Goal: Use online tool/utility

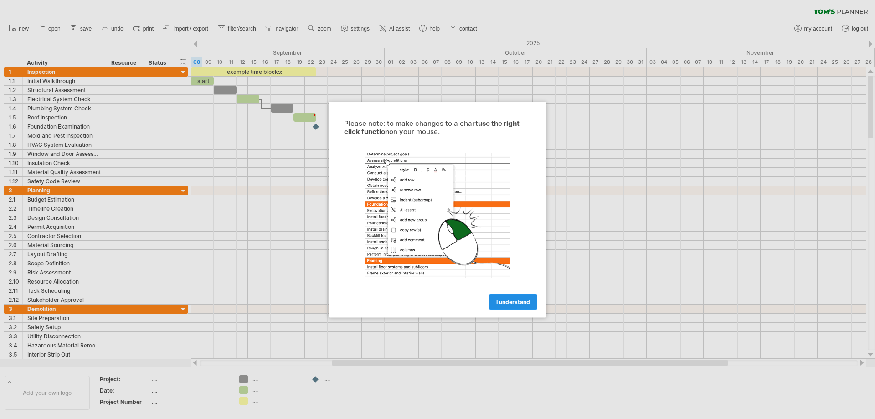
click at [517, 307] on link "I understand" at bounding box center [513, 302] width 48 height 16
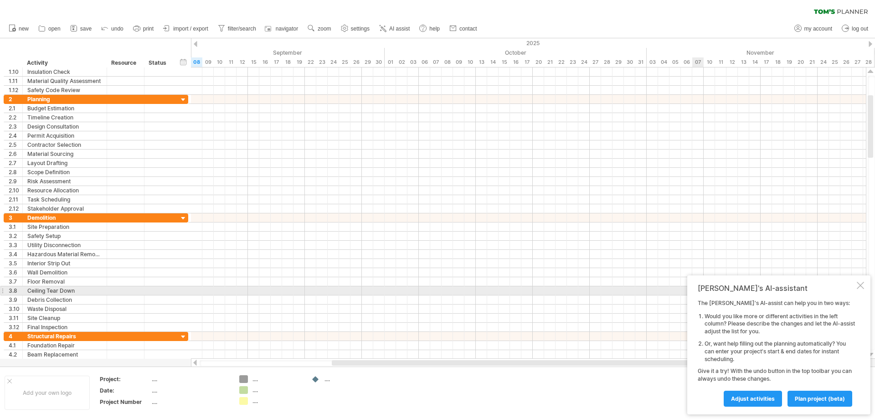
click at [859, 286] on div at bounding box center [860, 285] width 7 height 7
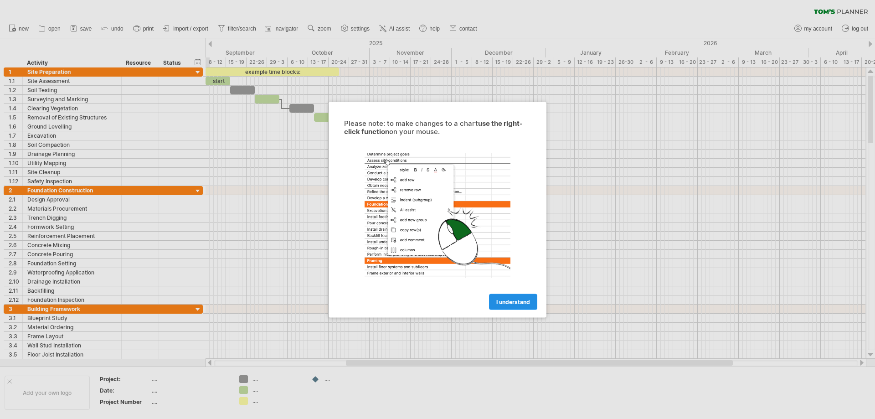
click at [515, 300] on span "I understand" at bounding box center [514, 301] width 34 height 7
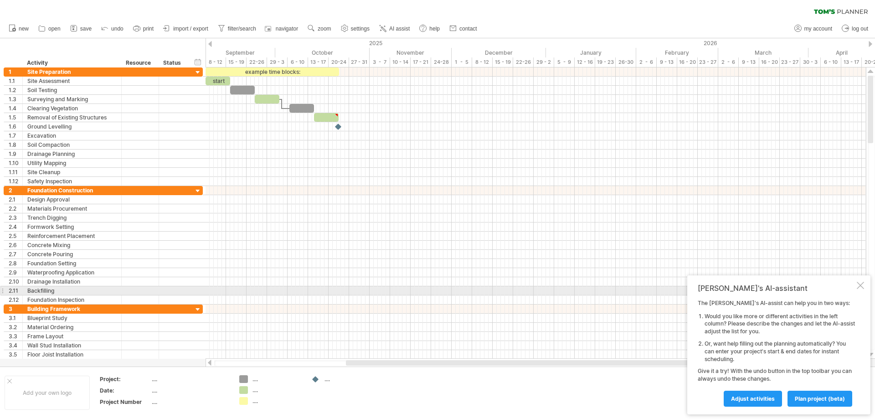
click at [858, 287] on div at bounding box center [860, 285] width 7 height 7
